Goal: Check status

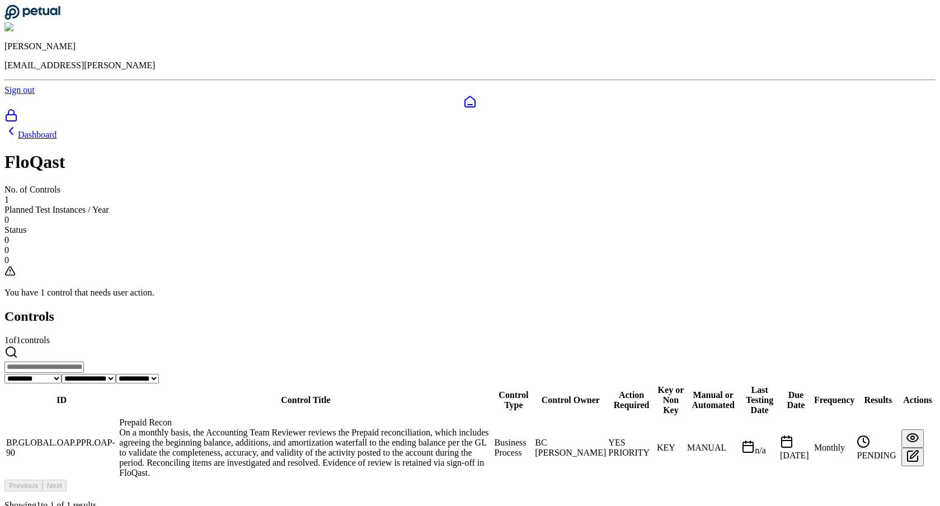
click at [310, 417] on td "Prepaid Recon On a monthly basis, the Accounting Team Reviewer reviews the Prep…" at bounding box center [306, 448] width 374 height 62
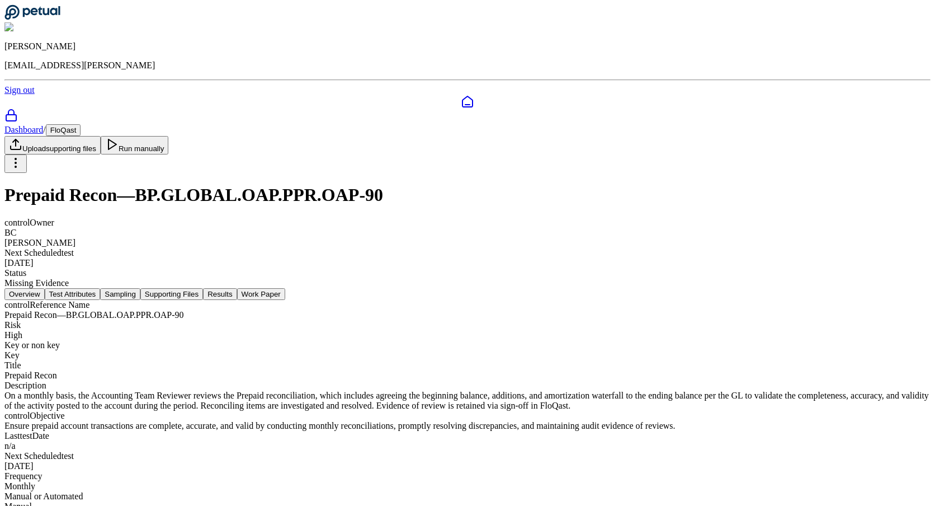
click at [101, 288] on button "Test Attributes" at bounding box center [73, 294] width 56 height 12
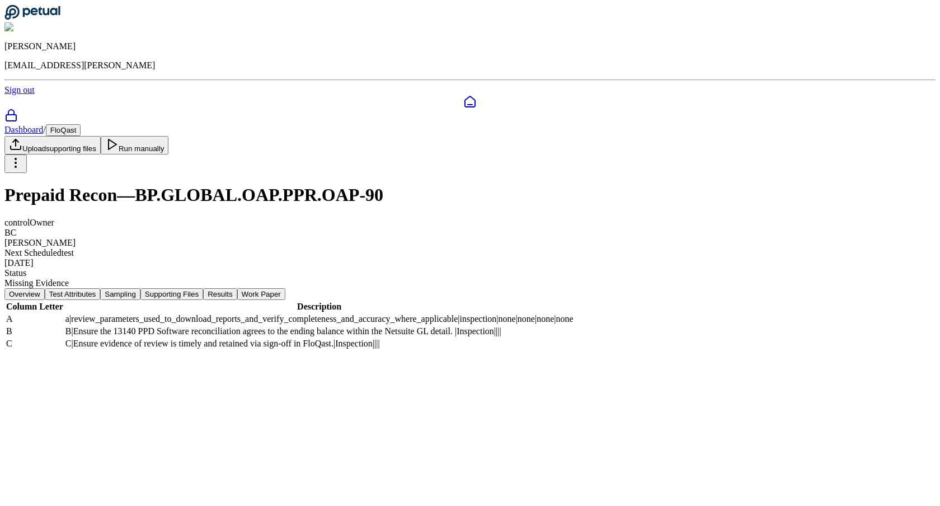
click at [203, 288] on button "Supporting Files" at bounding box center [171, 294] width 63 height 12
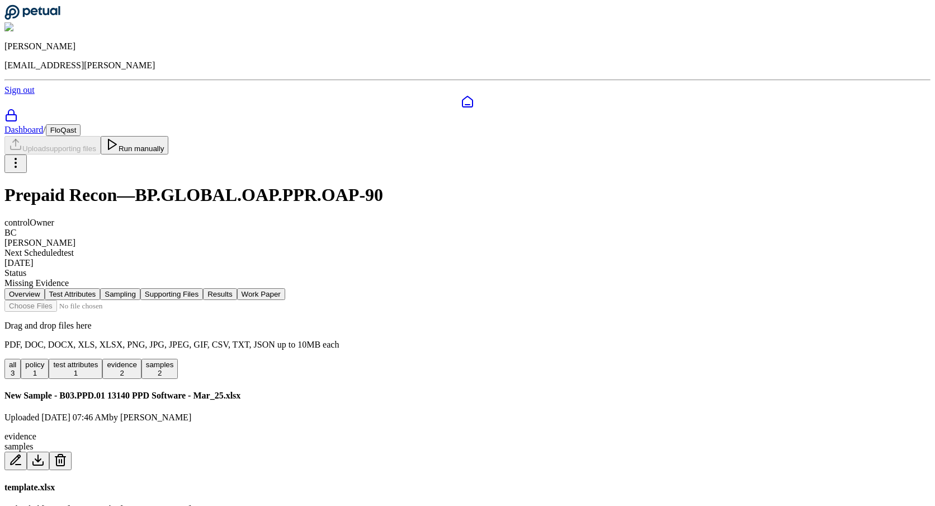
click at [237, 288] on button "Results" at bounding box center [220, 294] width 34 height 12
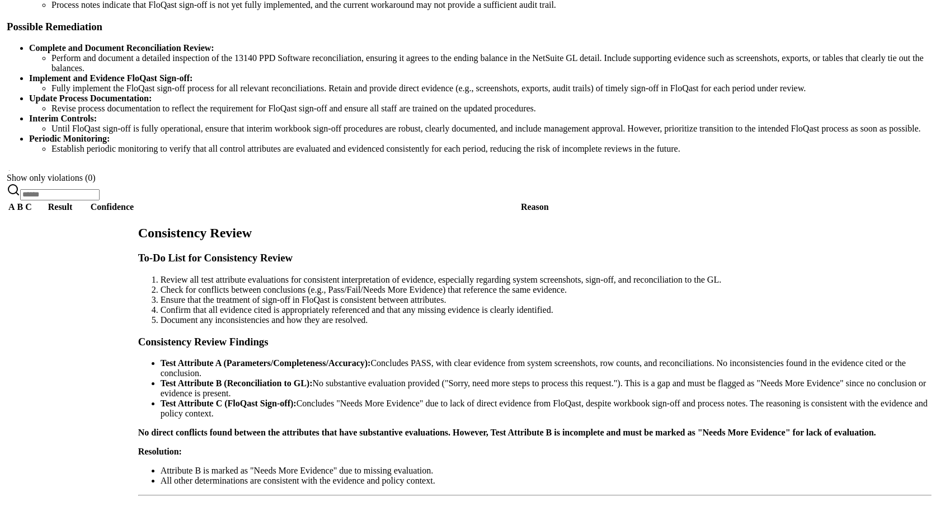
scroll to position [698, 0]
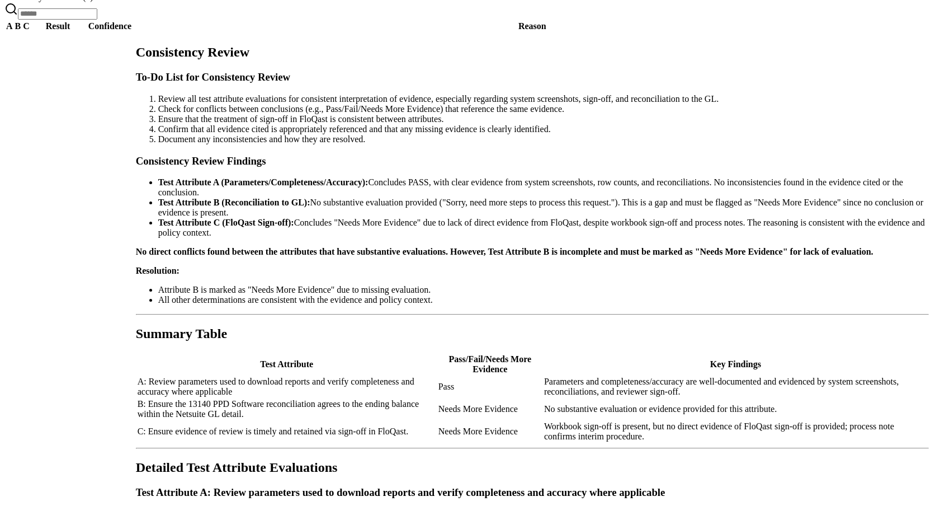
click at [572, 60] on h2 "Consistency Review" at bounding box center [532, 52] width 793 height 15
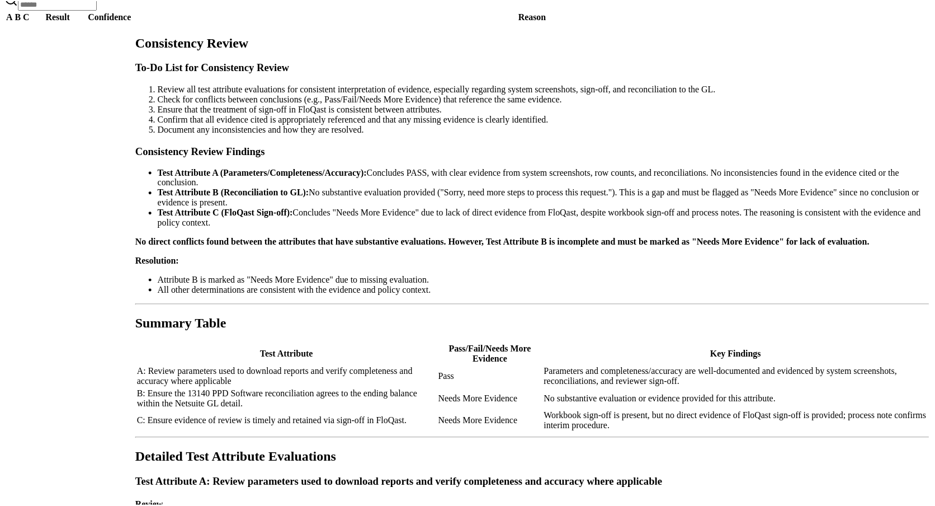
scroll to position [0, 0]
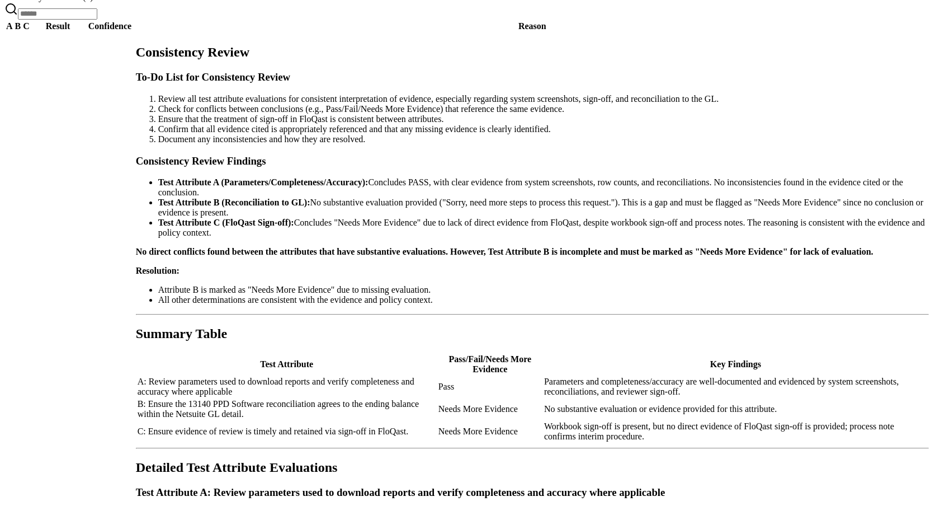
click at [574, 60] on h2 "Consistency Review" at bounding box center [532, 52] width 793 height 15
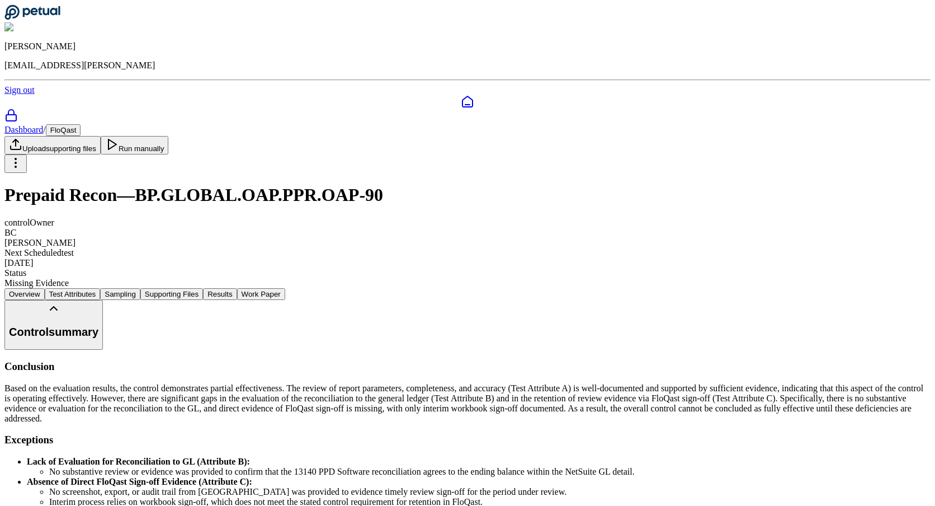
click at [45, 288] on button "Overview" at bounding box center [24, 294] width 40 height 12
